Goal: Information Seeking & Learning: Learn about a topic

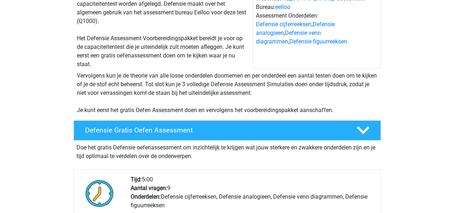
scroll to position [87, 0]
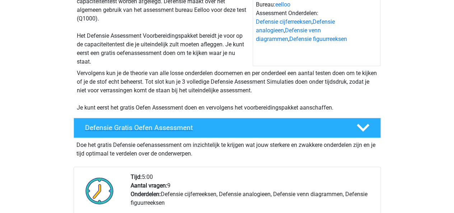
click at [362, 125] on icon at bounding box center [363, 127] width 13 height 13
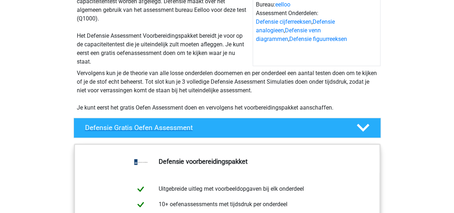
drag, startPoint x: 355, startPoint y: 125, endPoint x: 362, endPoint y: 125, distance: 6.1
click at [362, 125] on icon at bounding box center [363, 127] width 13 height 13
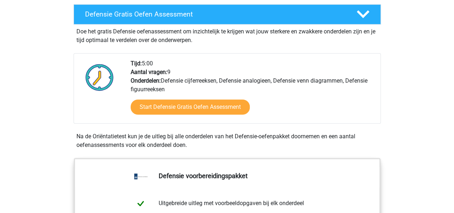
scroll to position [199, 0]
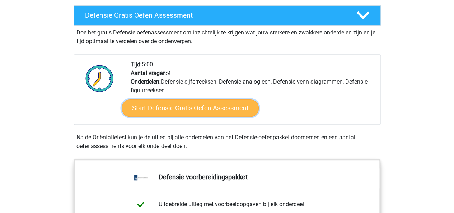
click at [204, 107] on link "Start Defensie Gratis Oefen Assessment" at bounding box center [190, 107] width 137 height 17
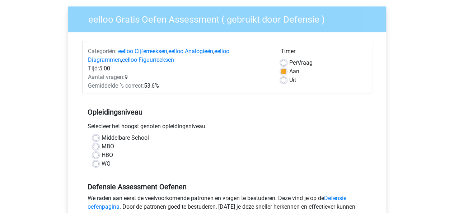
scroll to position [55, 0]
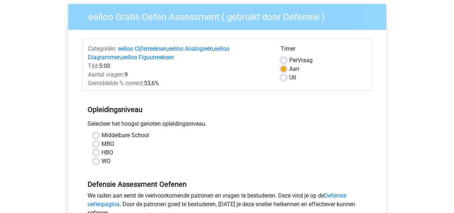
click at [102, 145] on label "MBO" at bounding box center [108, 144] width 13 height 9
click at [95, 145] on input "MBO" at bounding box center [96, 143] width 6 height 7
radio input "true"
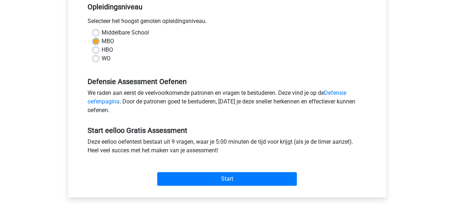
scroll to position [158, 0]
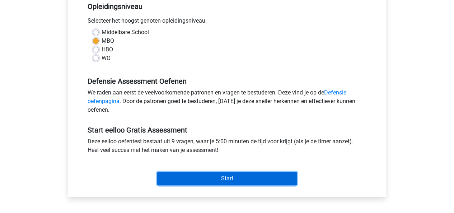
click at [220, 181] on input "Start" at bounding box center [227, 178] width 140 height 14
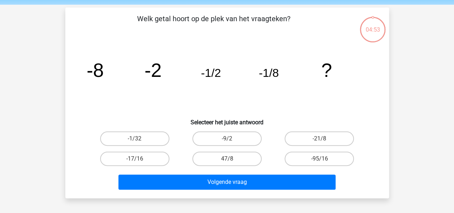
scroll to position [25, 0]
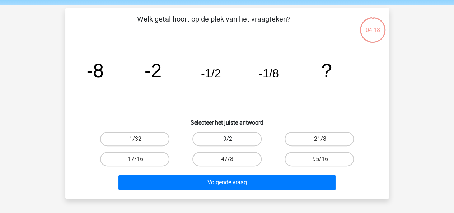
click at [216, 139] on label "-9/2" at bounding box center [226, 139] width 69 height 14
click at [227, 139] on input "-9/2" at bounding box center [229, 141] width 5 height 5
radio input "true"
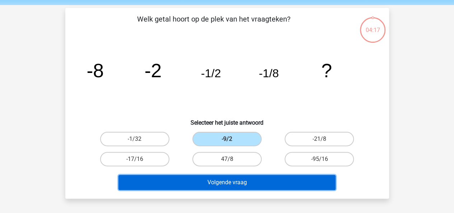
click at [232, 184] on button "Volgende vraag" at bounding box center [226, 182] width 217 height 15
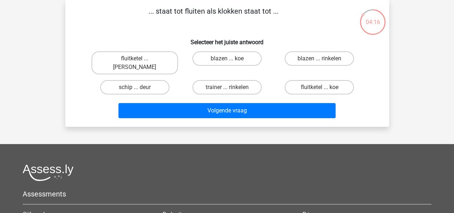
scroll to position [0, 0]
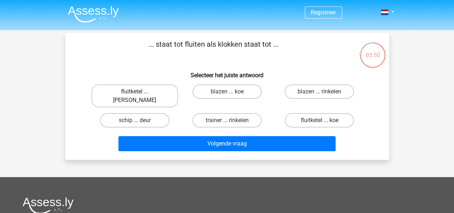
click at [141, 98] on label "fluitketel ... [PERSON_NAME]" at bounding box center [134, 95] width 86 height 23
click at [139, 96] on input "fluitketel ... [PERSON_NAME]" at bounding box center [137, 93] width 5 height 5
radio input "true"
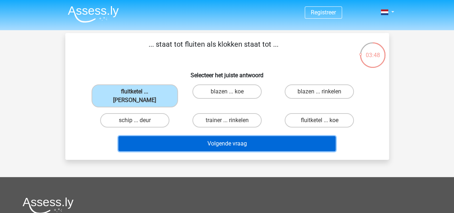
click at [181, 136] on button "Volgende vraag" at bounding box center [226, 143] width 217 height 15
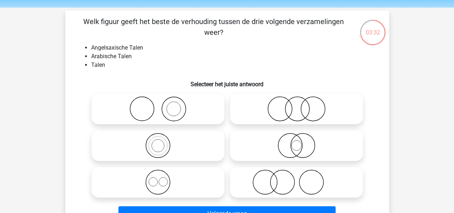
scroll to position [22, 0]
click at [92, 48] on li "Angelsaxische Talen" at bounding box center [234, 48] width 286 height 9
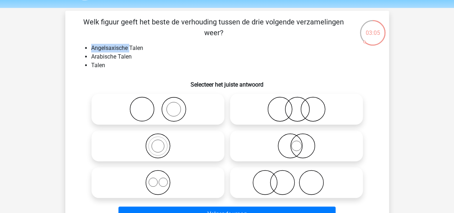
click at [92, 48] on li "Angelsaxische Talen" at bounding box center [234, 48] width 286 height 9
drag, startPoint x: 90, startPoint y: 48, endPoint x: 138, endPoint y: 49, distance: 48.1
click at [138, 49] on ul "Angelsaxische Talen Arabische Talen Talen" at bounding box center [227, 57] width 301 height 26
click at [145, 48] on li "Angelsaxische Talen" at bounding box center [234, 48] width 286 height 9
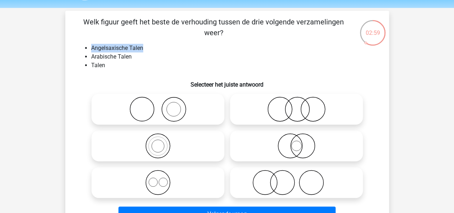
drag, startPoint x: 144, startPoint y: 49, endPoint x: 93, endPoint y: 50, distance: 51.3
click at [93, 50] on li "Angelsaxische Talen" at bounding box center [234, 48] width 286 height 9
copy li "ngelsaxische Talen"
click at [333, 114] on icon at bounding box center [296, 108] width 127 height 25
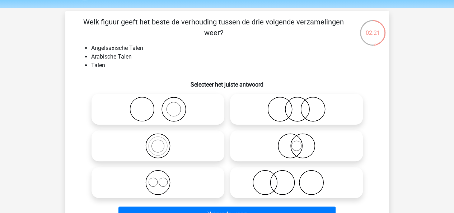
click at [301, 105] on input "radio" at bounding box center [298, 103] width 5 height 5
radio input "true"
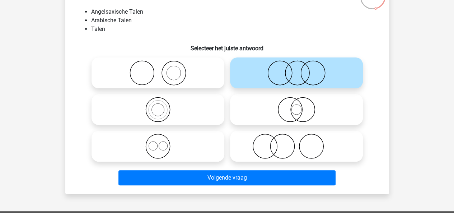
scroll to position [59, 0]
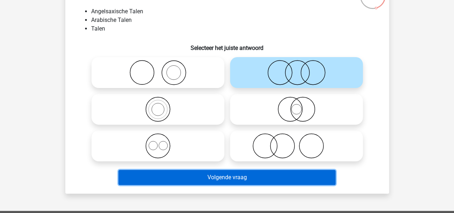
click at [292, 174] on button "Volgende vraag" at bounding box center [226, 177] width 217 height 15
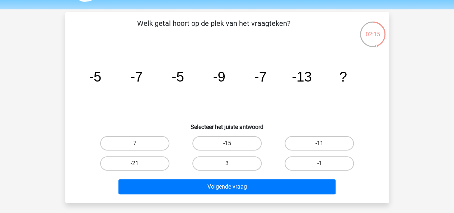
scroll to position [20, 0]
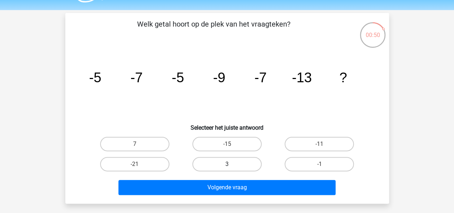
click at [226, 166] on label "3" at bounding box center [226, 164] width 69 height 14
click at [227, 166] on input "3" at bounding box center [229, 166] width 5 height 5
radio input "true"
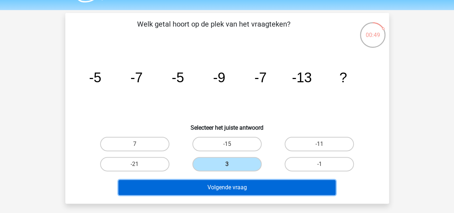
click at [223, 188] on button "Volgende vraag" at bounding box center [226, 187] width 217 height 15
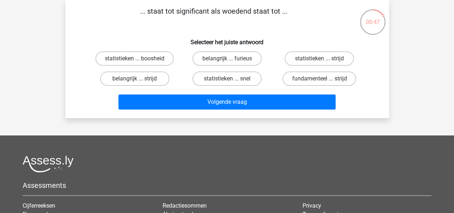
scroll to position [0, 0]
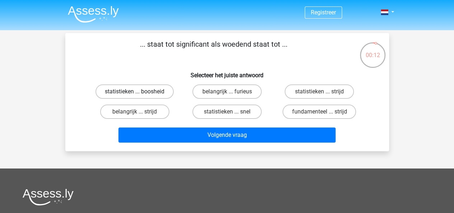
click at [134, 95] on label "statistieken ... boosheid" at bounding box center [134, 91] width 78 height 14
click at [135, 95] on input "statistieken ... boosheid" at bounding box center [137, 93] width 5 height 5
radio input "true"
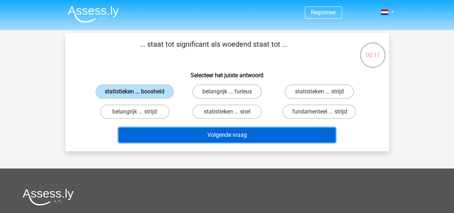
click at [222, 136] on button "Volgende vraag" at bounding box center [226, 134] width 217 height 15
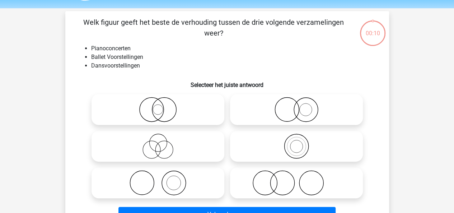
scroll to position [33, 0]
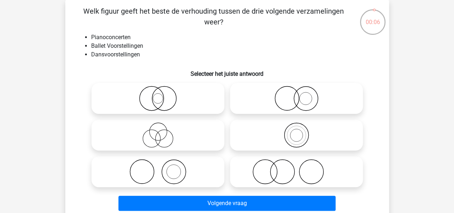
click at [284, 165] on icon at bounding box center [296, 171] width 127 height 25
click at [296, 165] on input "radio" at bounding box center [298, 165] width 5 height 5
radio input "true"
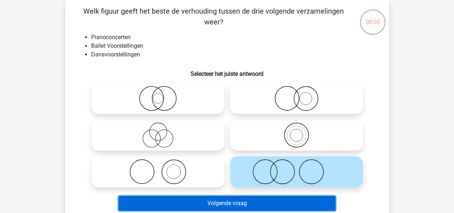
click at [242, 204] on button "Volgende vraag" at bounding box center [226, 202] width 217 height 15
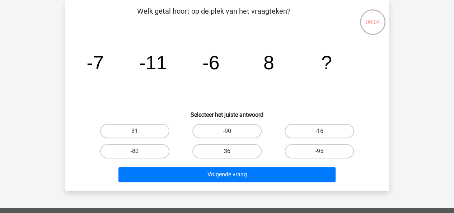
click at [243, 152] on label "36" at bounding box center [226, 151] width 69 height 14
click at [231, 152] on input "36" at bounding box center [229, 153] width 5 height 5
radio input "true"
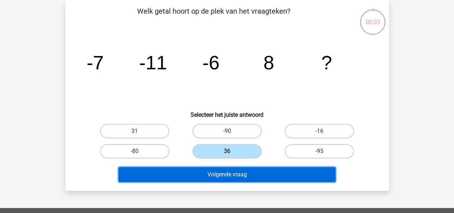
click at [245, 177] on button "Volgende vraag" at bounding box center [226, 174] width 217 height 15
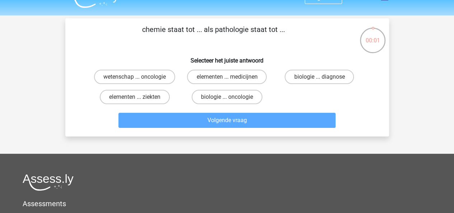
scroll to position [14, 0]
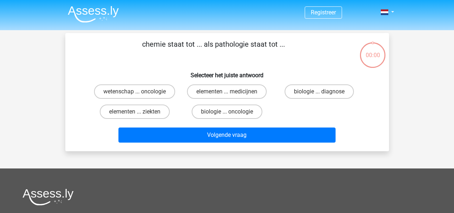
scroll to position [14, 0]
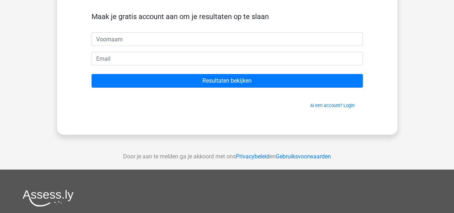
scroll to position [47, 0]
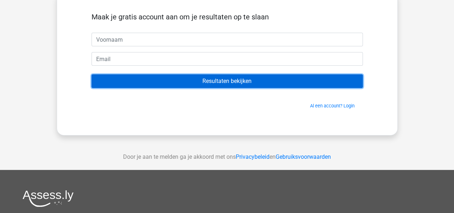
click at [215, 74] on input "Resultaten bekijken" at bounding box center [226, 81] width 271 height 14
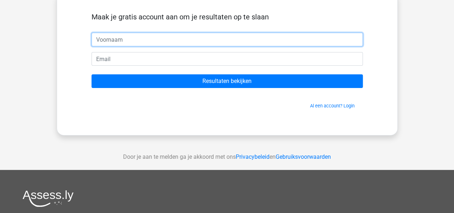
click at [193, 38] on input "text" at bounding box center [226, 40] width 271 height 14
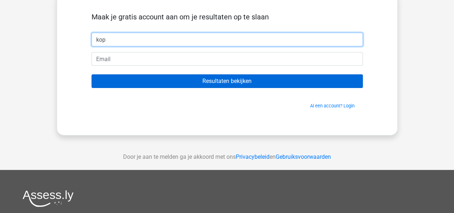
type input "kop"
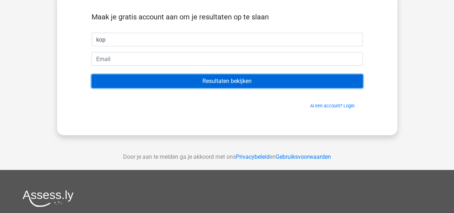
click at [212, 80] on input "Resultaten bekijken" at bounding box center [226, 81] width 271 height 14
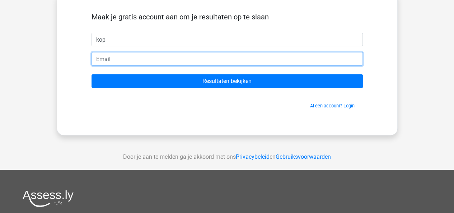
click at [157, 59] on input "email" at bounding box center [226, 59] width 271 height 14
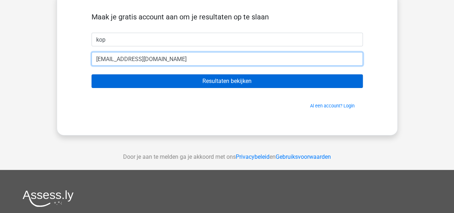
type input "[EMAIL_ADDRESS][DOMAIN_NAME]"
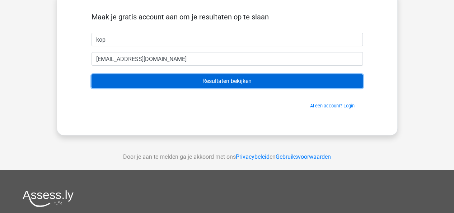
click at [174, 79] on input "Resultaten bekijken" at bounding box center [226, 81] width 271 height 14
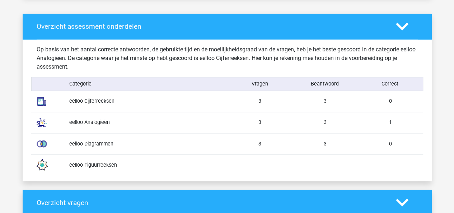
scroll to position [547, 0]
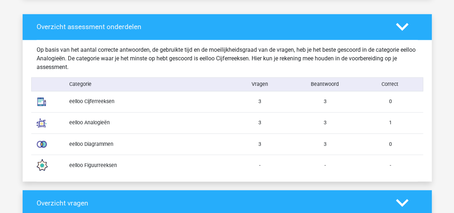
click at [384, 129] on div "eelloo Analogieën 3 3 1" at bounding box center [227, 122] width 392 height 21
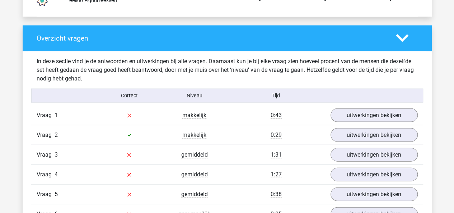
scroll to position [712, 0]
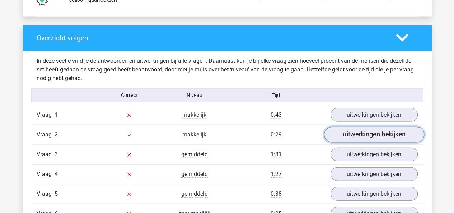
click at [367, 137] on link "uitwerkingen bekijken" at bounding box center [374, 135] width 100 height 16
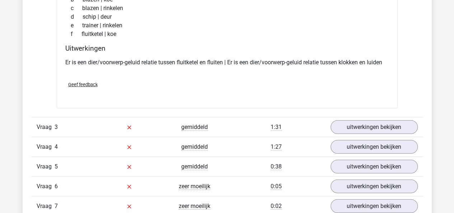
scroll to position [879, 0]
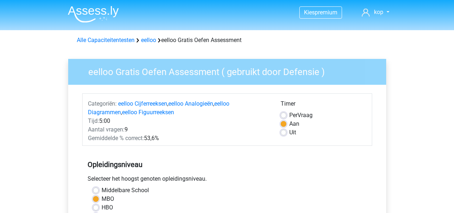
scroll to position [158, 0]
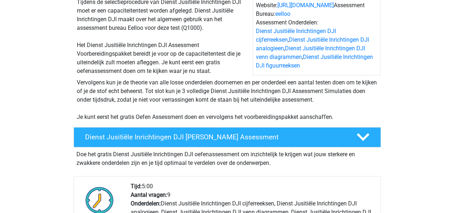
scroll to position [80, 0]
click at [190, 139] on h4 "Dienst Jusitiële Inrichtingen DJI [PERSON_NAME] Assessment" at bounding box center [215, 136] width 260 height 8
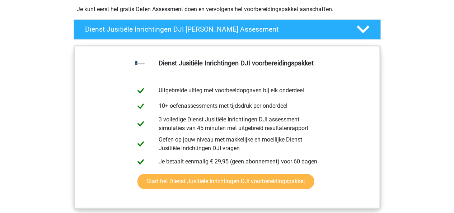
scroll to position [188, 0]
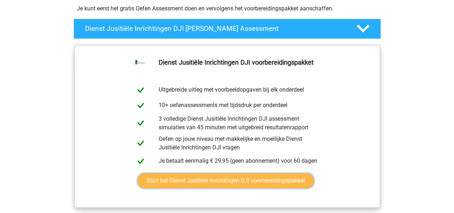
click at [220, 180] on link "Start het Dienst Jusitiële Inrichtingen DJI voorbereidingspakket" at bounding box center [225, 180] width 176 height 15
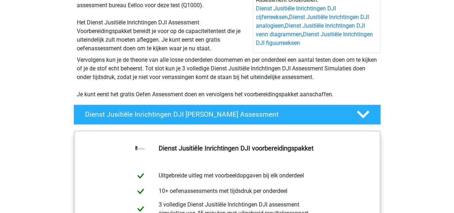
scroll to position [102, 0]
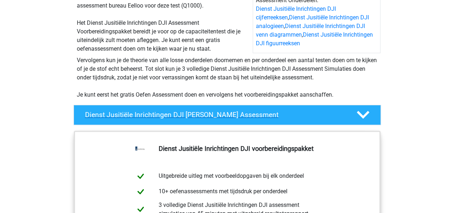
click at [368, 114] on icon at bounding box center [363, 114] width 13 height 13
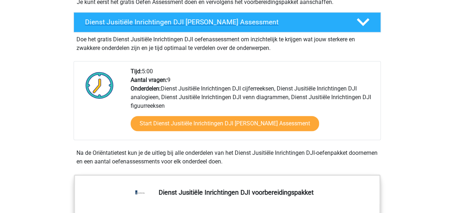
scroll to position [194, 0]
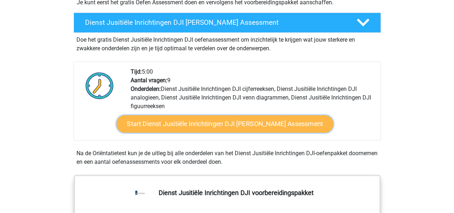
click at [237, 119] on link "Start Dienst Jusitiële Inrichtingen DJI [PERSON_NAME] Assessment" at bounding box center [224, 123] width 217 height 17
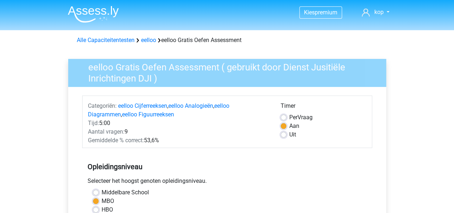
click at [289, 118] on label "Per Vraag" at bounding box center [300, 117] width 23 height 9
click at [283, 118] on input "Per Vraag" at bounding box center [284, 116] width 6 height 7
radio input "true"
click at [289, 126] on label "Aan" at bounding box center [294, 126] width 10 height 9
click at [282, 126] on input "Aan" at bounding box center [284, 125] width 6 height 7
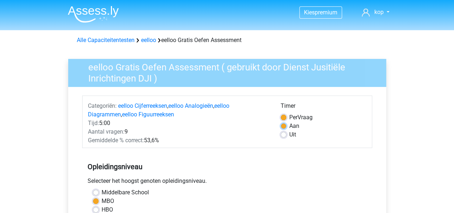
radio input "true"
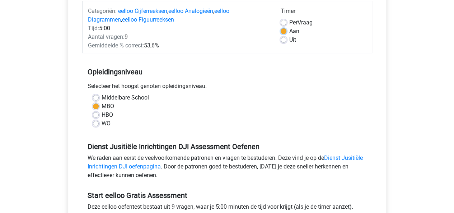
scroll to position [169, 0]
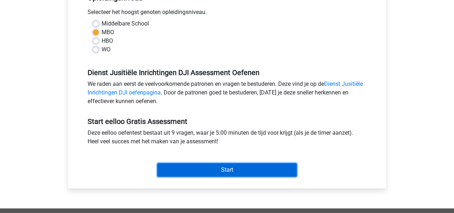
click at [217, 171] on input "Start" at bounding box center [227, 170] width 140 height 14
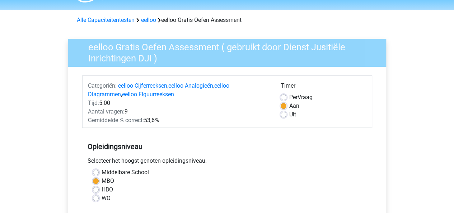
scroll to position [19, 0]
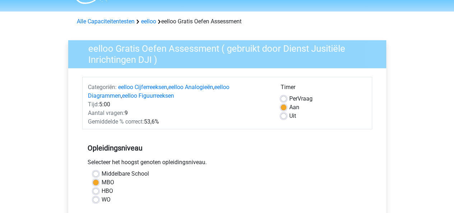
click at [289, 115] on label "Uit" at bounding box center [292, 116] width 7 height 9
click at [284, 115] on input "Uit" at bounding box center [284, 115] width 6 height 7
radio input "true"
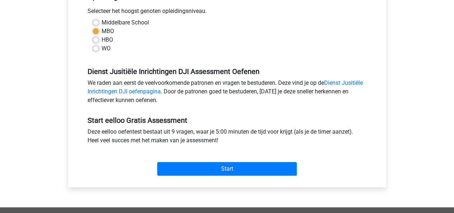
scroll to position [169, 0]
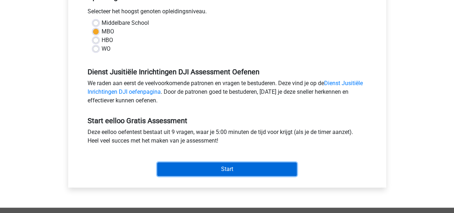
click at [235, 173] on input "Start" at bounding box center [227, 169] width 140 height 14
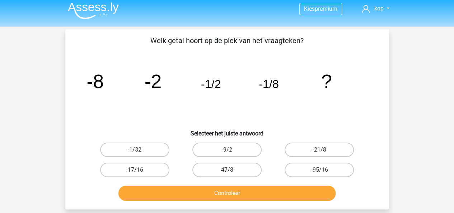
scroll to position [1, 0]
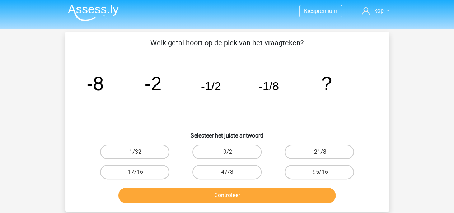
drag, startPoint x: 152, startPoint y: 46, endPoint x: 296, endPoint y: 44, distance: 143.1
click at [296, 44] on p "Welk getal hoort op de plek van het vraagteken?" at bounding box center [227, 42] width 301 height 11
click at [326, 59] on icon "image/svg+xml -8 -2 -1/2 -1/8 ?" at bounding box center [227, 90] width 289 height 72
click at [226, 150] on label "-9/2" at bounding box center [226, 152] width 69 height 14
click at [227, 152] on input "-9/2" at bounding box center [229, 154] width 5 height 5
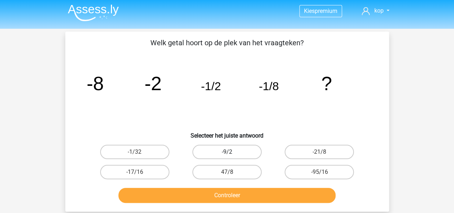
radio input "true"
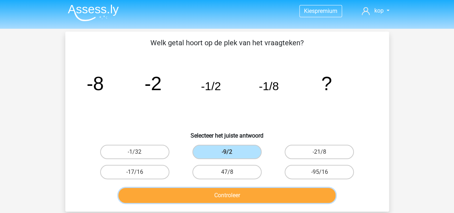
drag, startPoint x: 237, startPoint y: 195, endPoint x: 190, endPoint y: 195, distance: 46.6
click at [190, 195] on button "Controleer" at bounding box center [226, 195] width 217 height 15
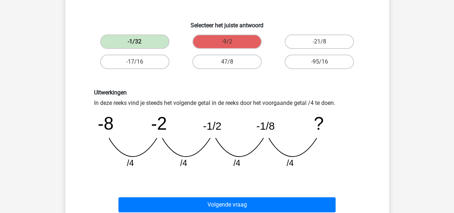
scroll to position [119, 0]
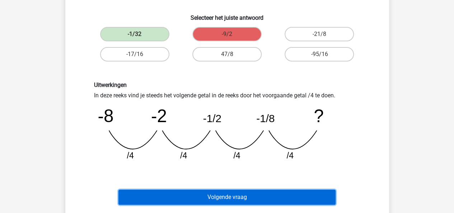
click at [239, 195] on button "Volgende vraag" at bounding box center [226, 196] width 217 height 15
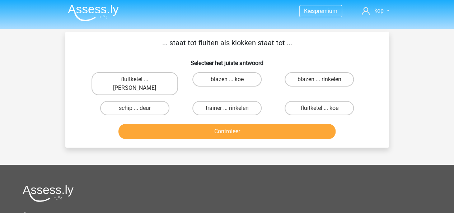
scroll to position [0, 0]
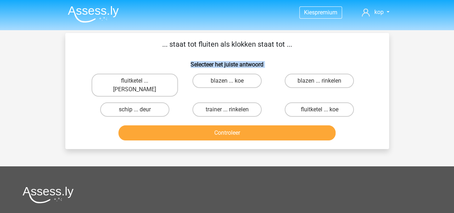
drag, startPoint x: 279, startPoint y: 157, endPoint x: 176, endPoint y: 59, distance: 142.1
click at [176, 59] on div "Kies premium kop [EMAIL_ADDRESS][DOMAIN_NAME]" at bounding box center [227, 177] width 454 height 355
click at [127, 48] on p "... staat tot fluiten als klokken staat tot ..." at bounding box center [227, 44] width 301 height 11
click at [122, 79] on label "fluitketel ... [PERSON_NAME]" at bounding box center [134, 85] width 86 height 23
click at [135, 81] on input "fluitketel ... [PERSON_NAME]" at bounding box center [137, 83] width 5 height 5
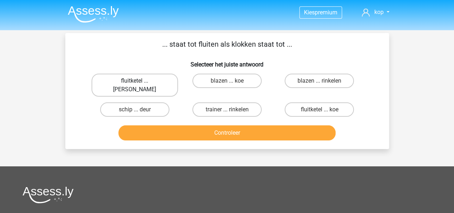
radio input "true"
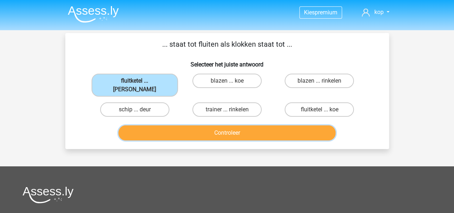
click at [189, 129] on button "Controleer" at bounding box center [226, 132] width 217 height 15
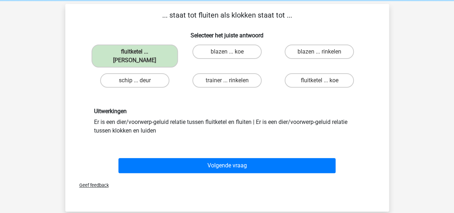
scroll to position [29, 0]
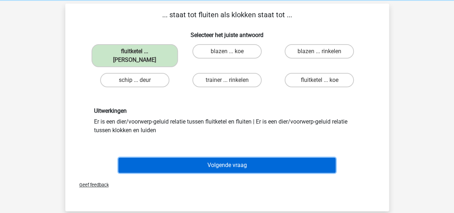
click at [235, 158] on button "Volgende vraag" at bounding box center [226, 164] width 217 height 15
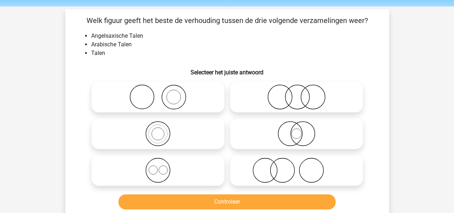
scroll to position [23, 0]
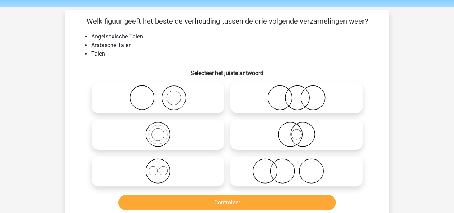
drag, startPoint x: 90, startPoint y: 20, endPoint x: 74, endPoint y: 20, distance: 15.4
click at [74, 20] on div "Welk figuur geeft het beste de verhouding tussen de drie volgende verzamelingen…" at bounding box center [227, 114] width 318 height 197
click at [154, 55] on li "Talen" at bounding box center [234, 54] width 286 height 9
click at [181, 175] on icon at bounding box center [157, 170] width 127 height 25
click at [162, 167] on input "radio" at bounding box center [160, 164] width 5 height 5
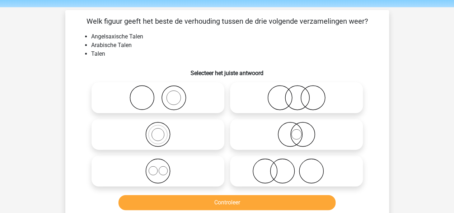
radio input "true"
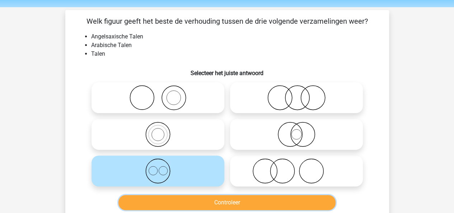
click at [225, 199] on button "Controleer" at bounding box center [226, 202] width 217 height 15
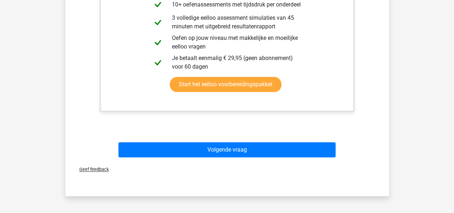
scroll to position [308, 0]
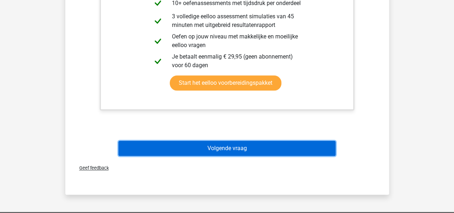
click at [228, 152] on button "Volgende vraag" at bounding box center [226, 148] width 217 height 15
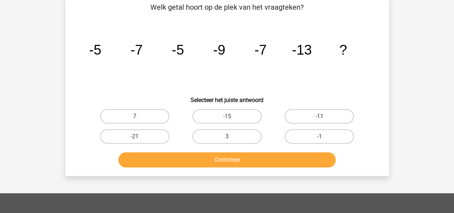
scroll to position [33, 0]
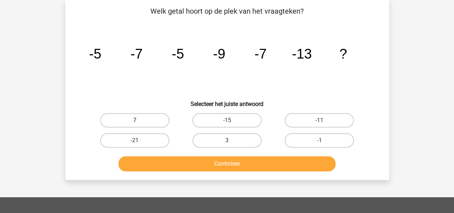
click at [149, 117] on label "7" at bounding box center [134, 120] width 69 height 14
click at [139, 120] on input "7" at bounding box center [137, 122] width 5 height 5
radio input "true"
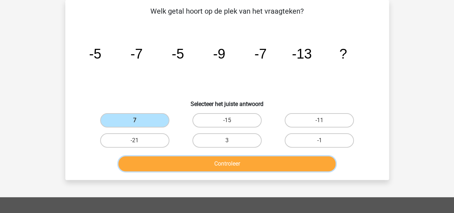
click at [211, 160] on button "Controleer" at bounding box center [226, 163] width 217 height 15
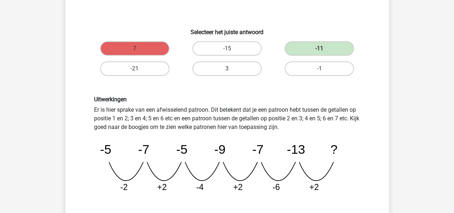
scroll to position [135, 0]
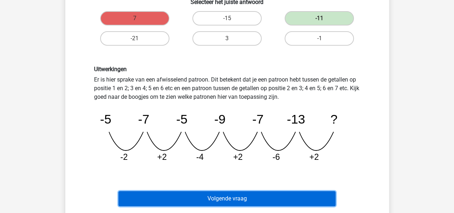
click at [220, 203] on button "Volgende vraag" at bounding box center [226, 198] width 217 height 15
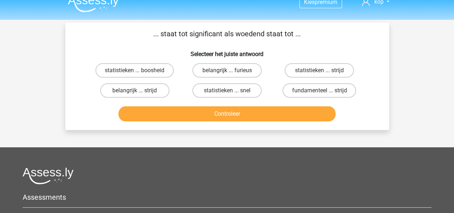
scroll to position [0, 0]
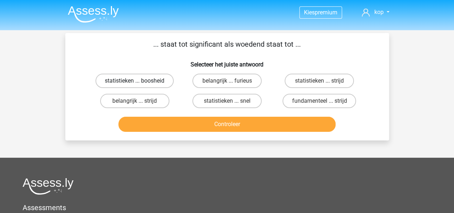
click at [161, 82] on label "statistieken ... boosheid" at bounding box center [134, 81] width 78 height 14
click at [139, 82] on input "statistieken ... boosheid" at bounding box center [137, 83] width 5 height 5
radio input "true"
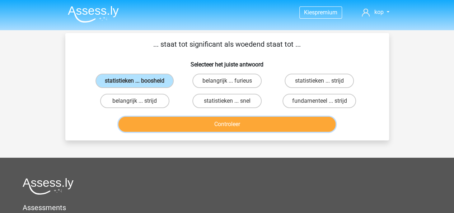
click at [214, 126] on button "Controleer" at bounding box center [226, 124] width 217 height 15
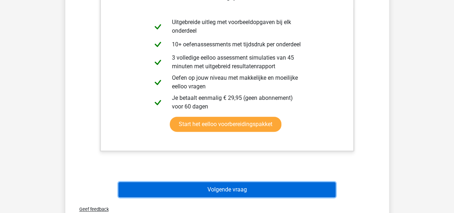
click at [222, 190] on button "Volgende vraag" at bounding box center [226, 189] width 217 height 15
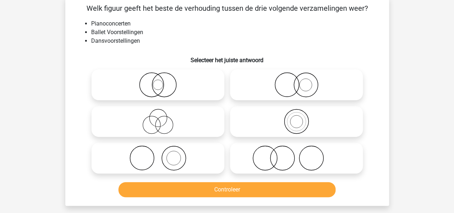
scroll to position [33, 0]
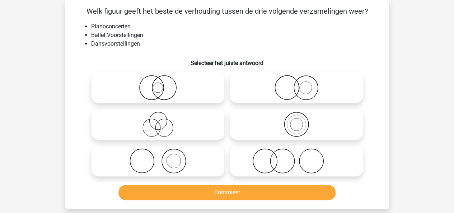
click at [295, 91] on icon at bounding box center [296, 87] width 127 height 25
click at [296, 84] on input "radio" at bounding box center [298, 81] width 5 height 5
radio input "true"
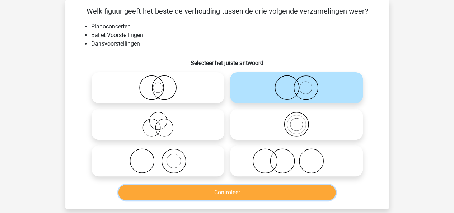
click at [232, 193] on button "Controleer" at bounding box center [226, 192] width 217 height 15
